Goal: Task Accomplishment & Management: Complete application form

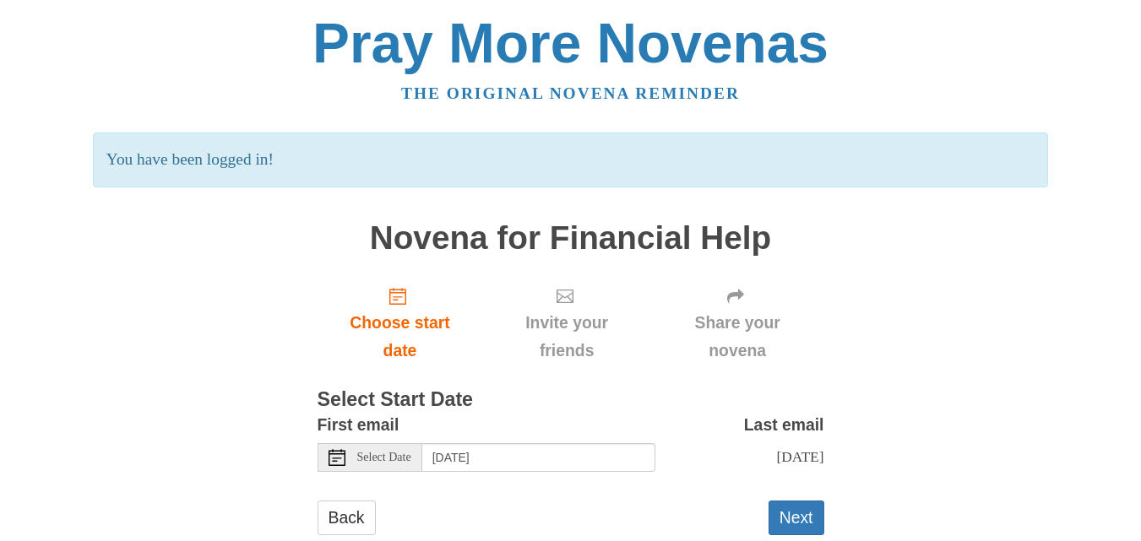
scroll to position [43, 0]
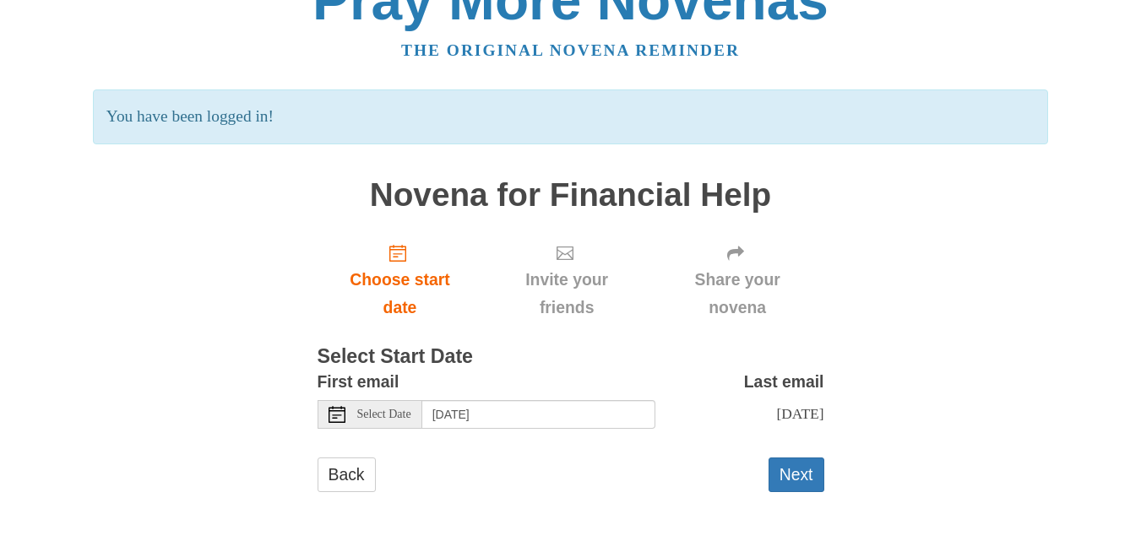
click at [385, 417] on span "Select Date" at bounding box center [384, 415] width 54 height 12
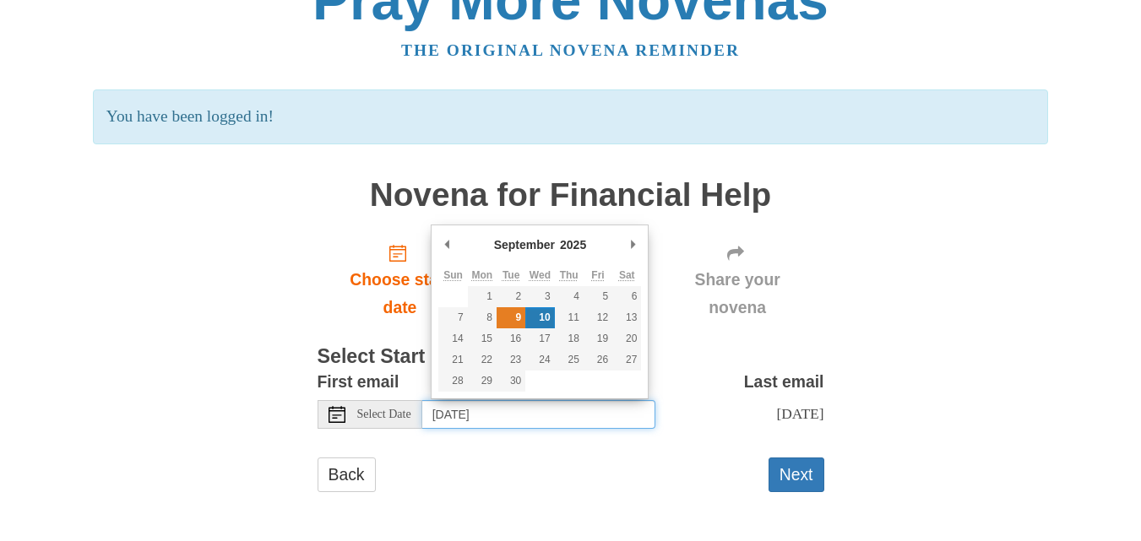
type input "[DATE]"
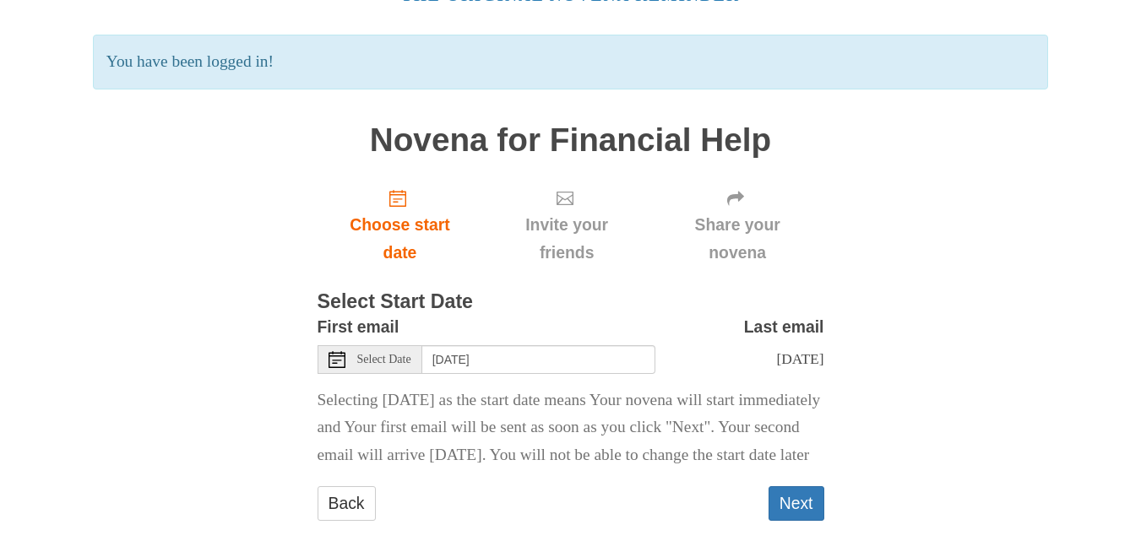
scroll to position [171, 0]
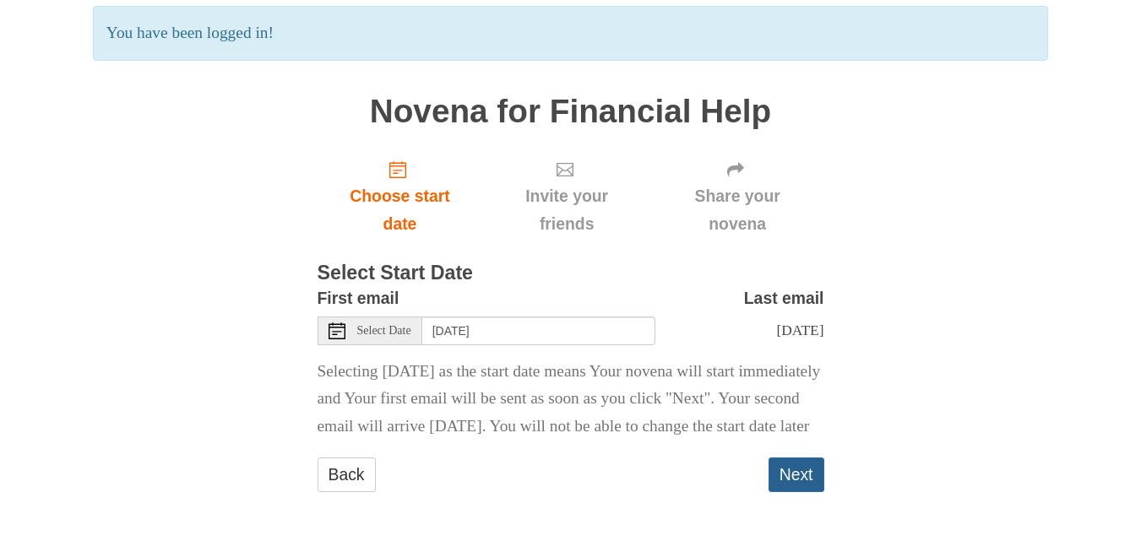
click at [795, 480] on button "Next" at bounding box center [796, 475] width 56 height 35
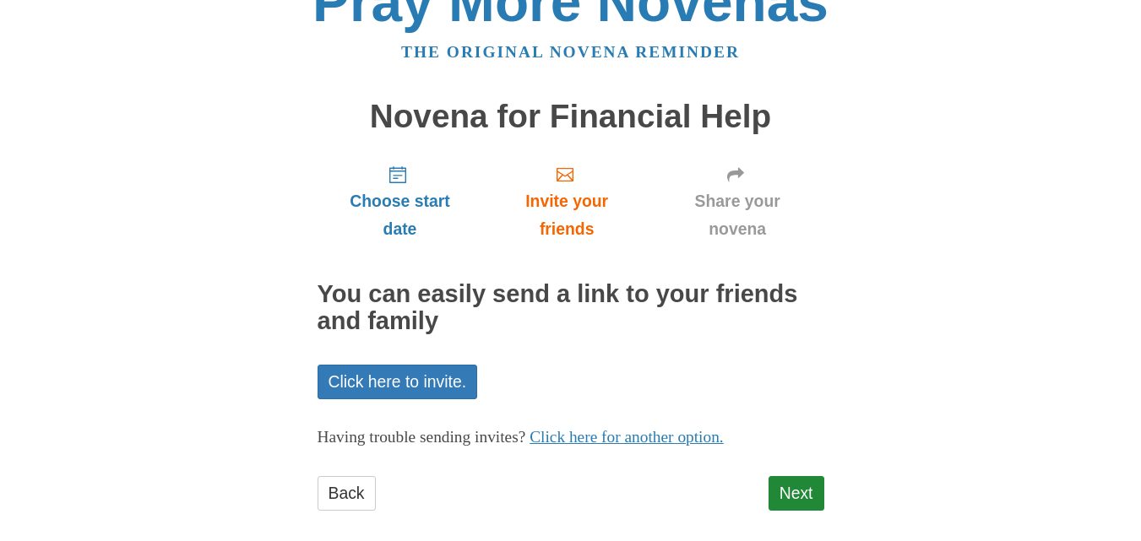
scroll to position [60, 0]
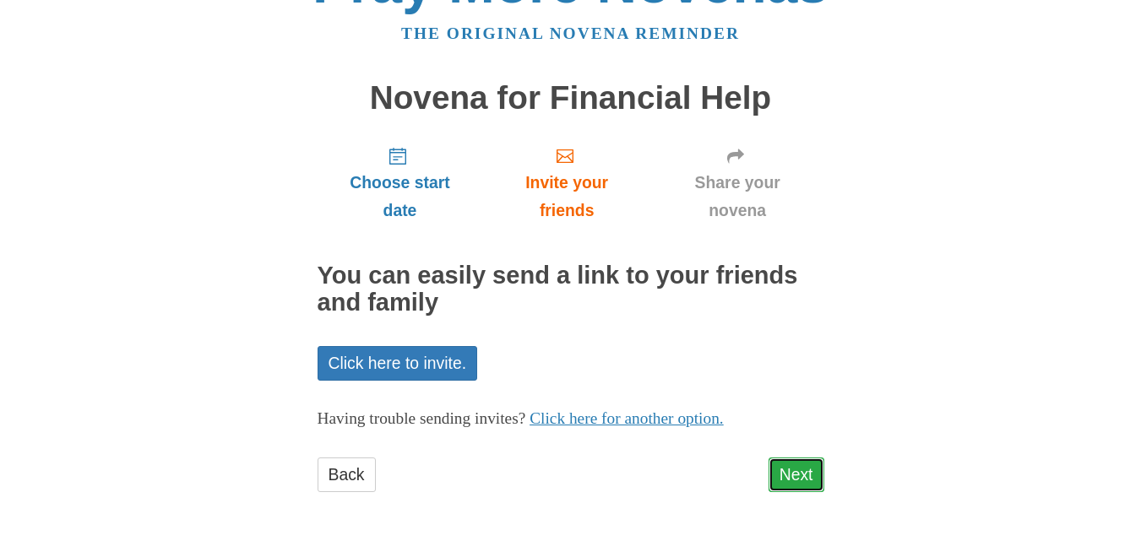
click at [793, 467] on link "Next" at bounding box center [796, 475] width 56 height 35
